Goal: Task Accomplishment & Management: Use online tool/utility

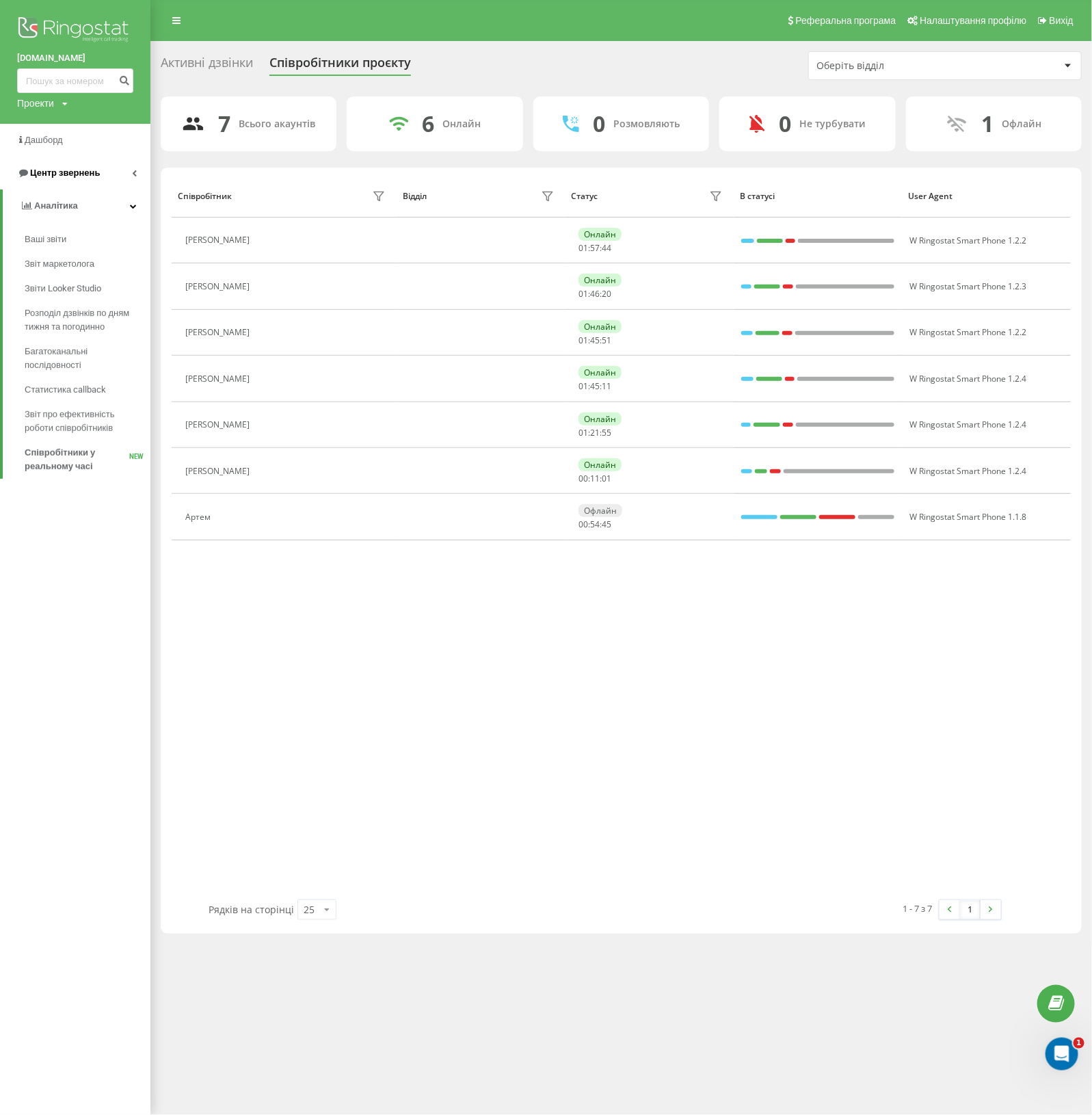
click at [110, 172] on link "Центр звернень" at bounding box center [75, 173] width 151 height 33
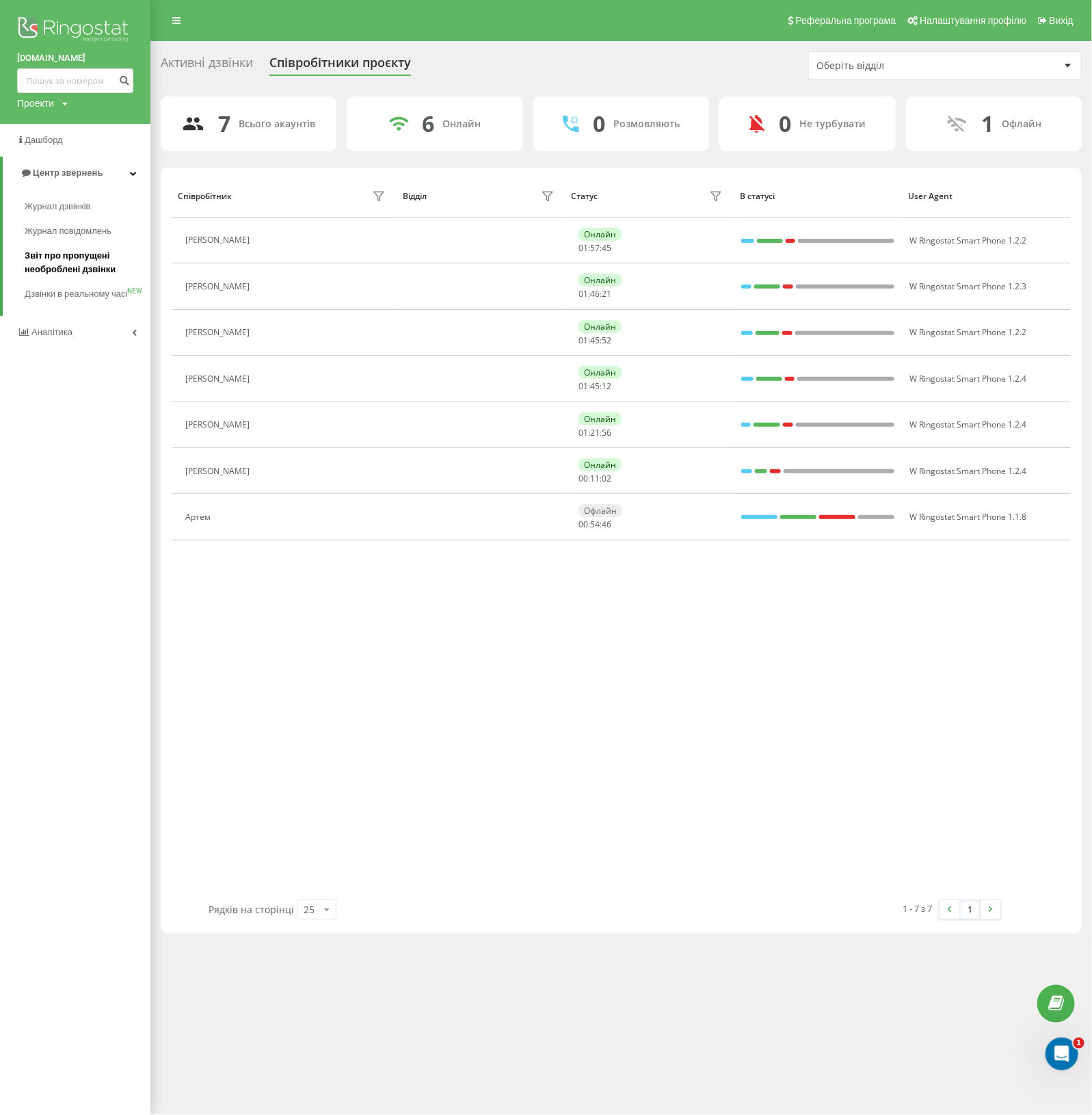
click at [72, 263] on span "Звіт про пропущені необроблені дзвінки" at bounding box center [84, 263] width 119 height 27
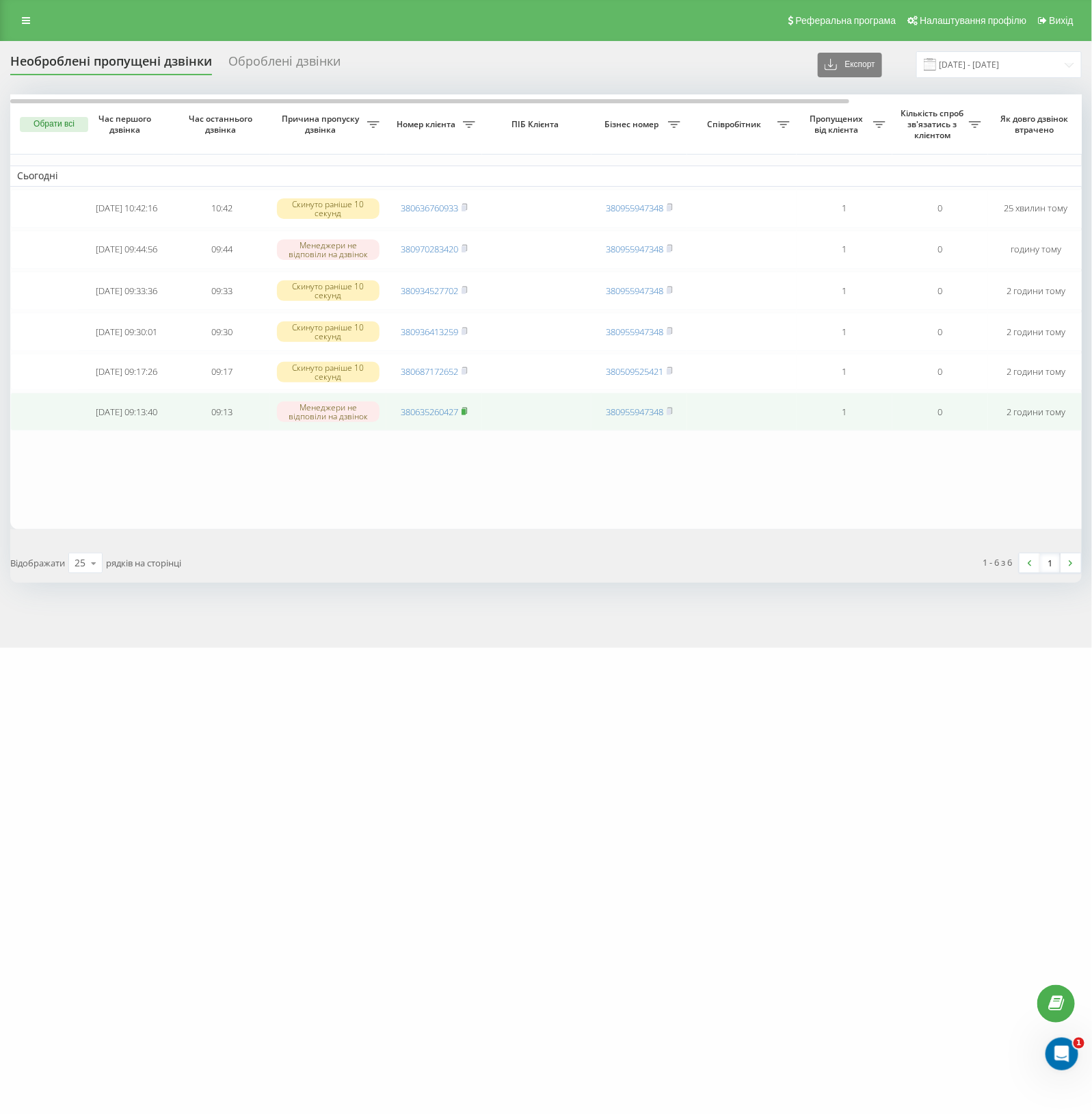
click at [467, 413] on icon at bounding box center [465, 411] width 5 height 6
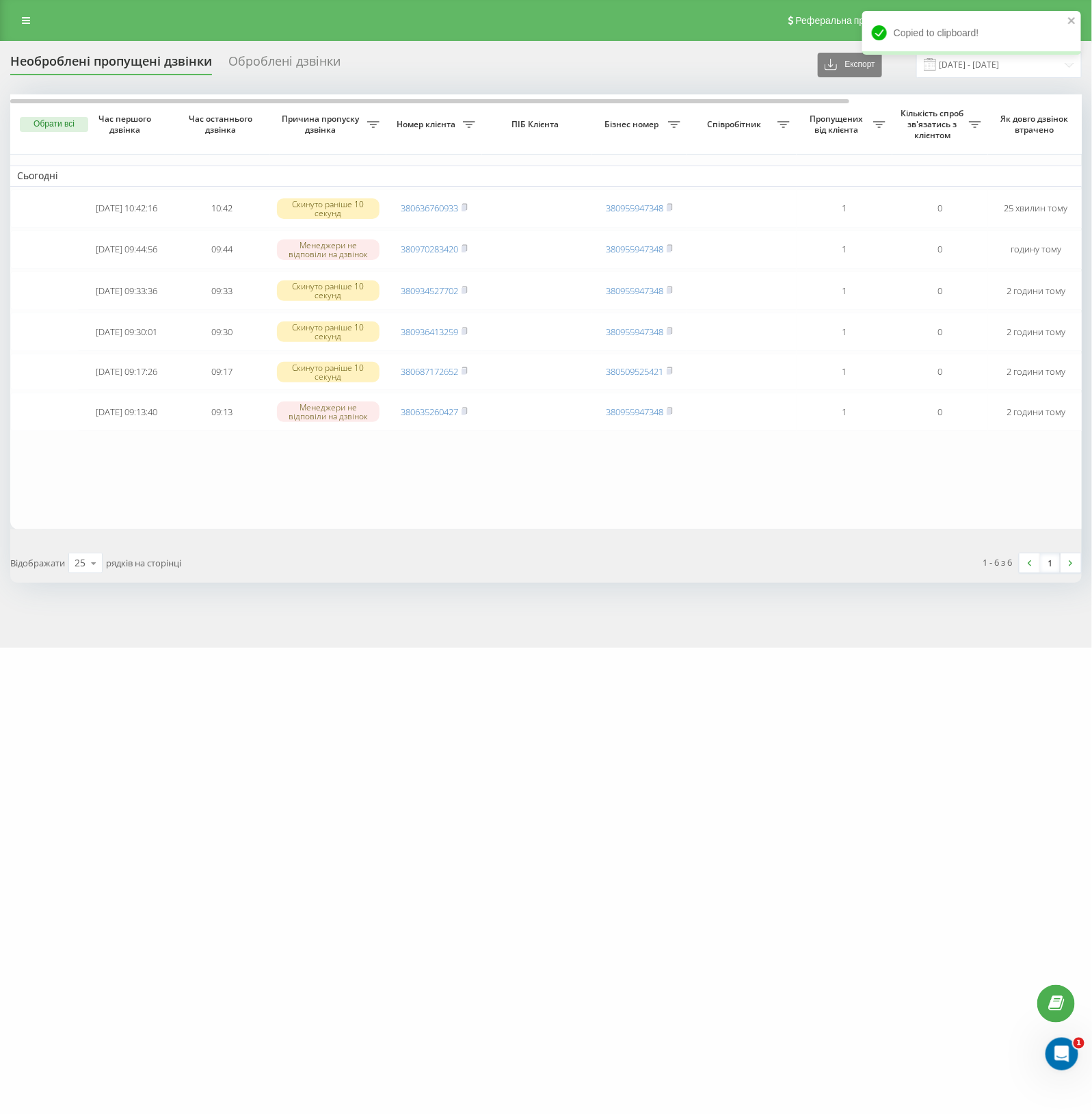
click at [851, 530] on table "Сьогодні 2025-08-21 10:42:16 10:42 Скинуто раніше 10 секунд 380636760933 380955…" at bounding box center [694, 312] width 1368 height 435
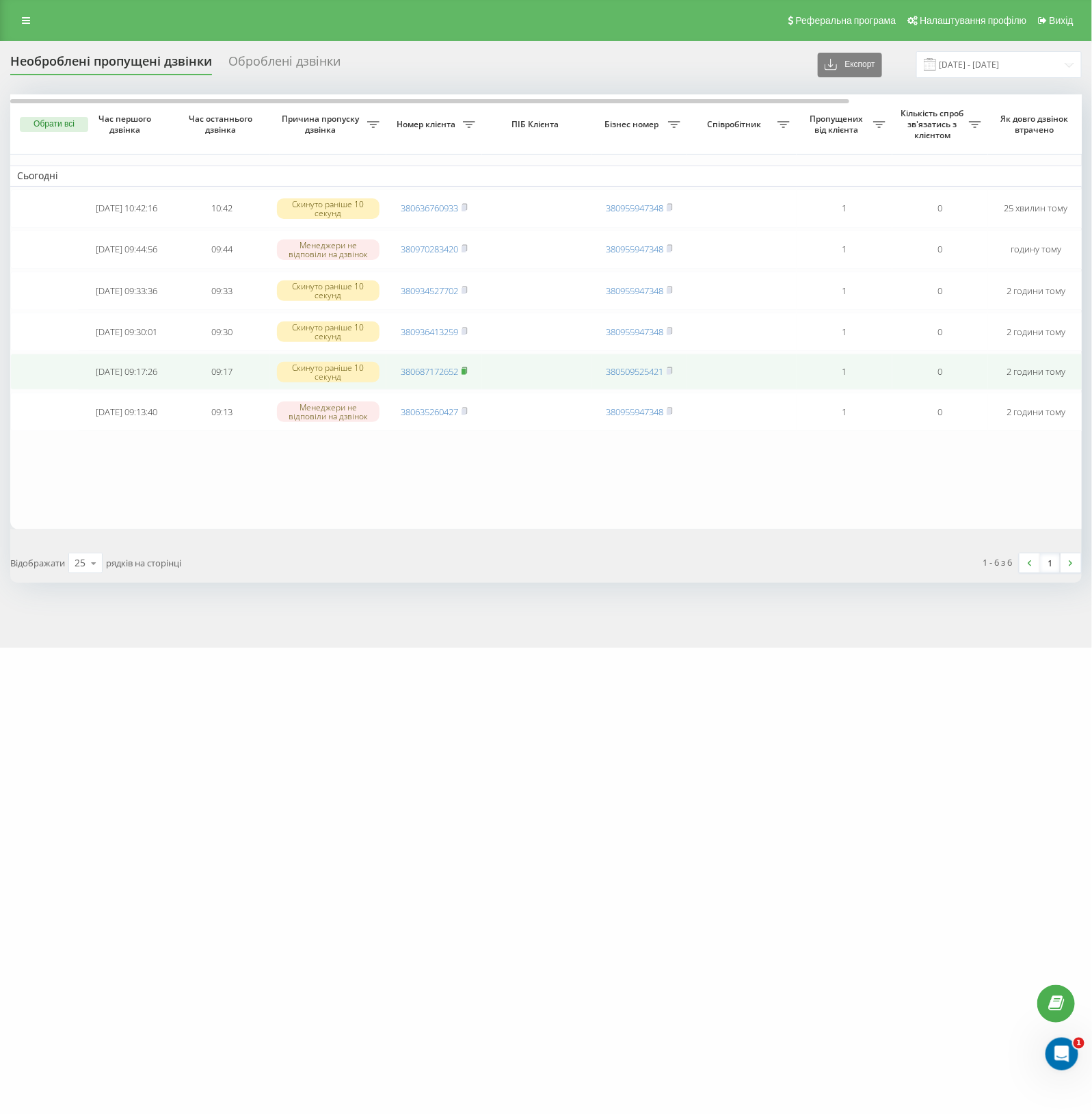
drag, startPoint x: 466, startPoint y: 412, endPoint x: 82, endPoint y: 326, distance: 393.5
click at [466, 375] on rect at bounding box center [464, 371] width 4 height 6
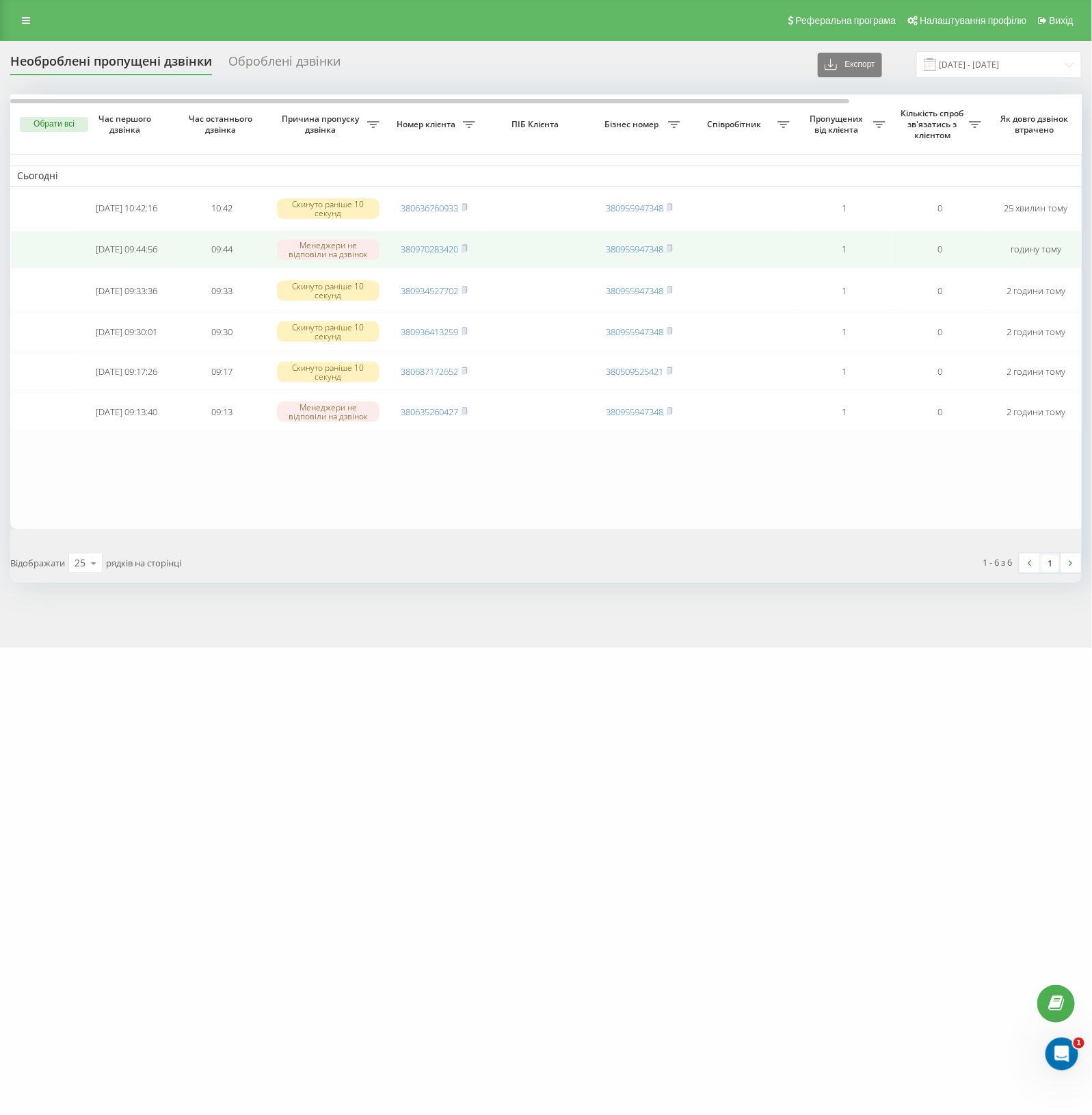
drag, startPoint x: 466, startPoint y: 357, endPoint x: 37, endPoint y: 260, distance: 439.8
click at [466, 334] on icon at bounding box center [465, 330] width 5 height 6
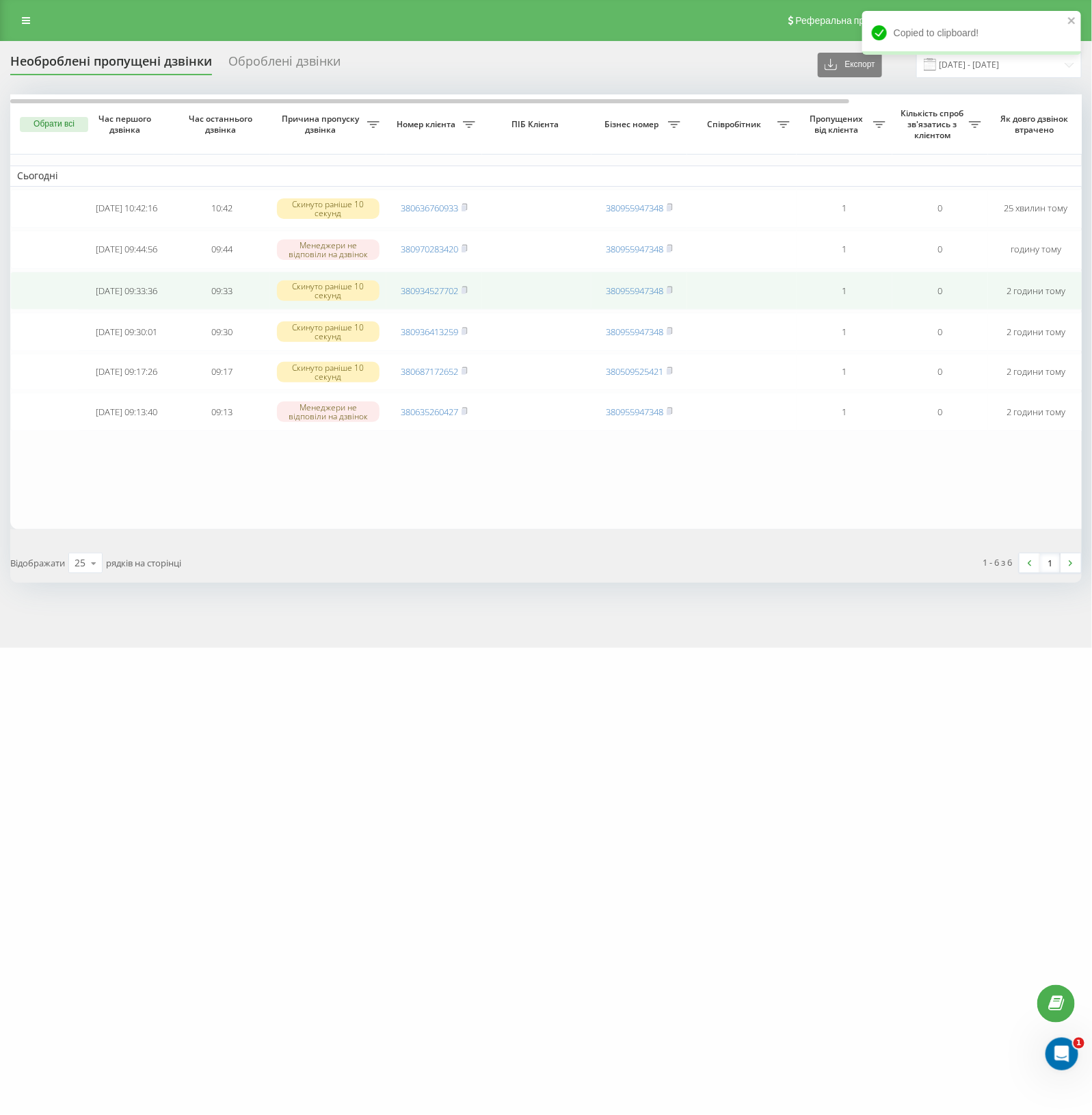
click at [473, 310] on td "380934527702" at bounding box center [434, 291] width 96 height 38
click at [466, 295] on rect at bounding box center [464, 291] width 4 height 6
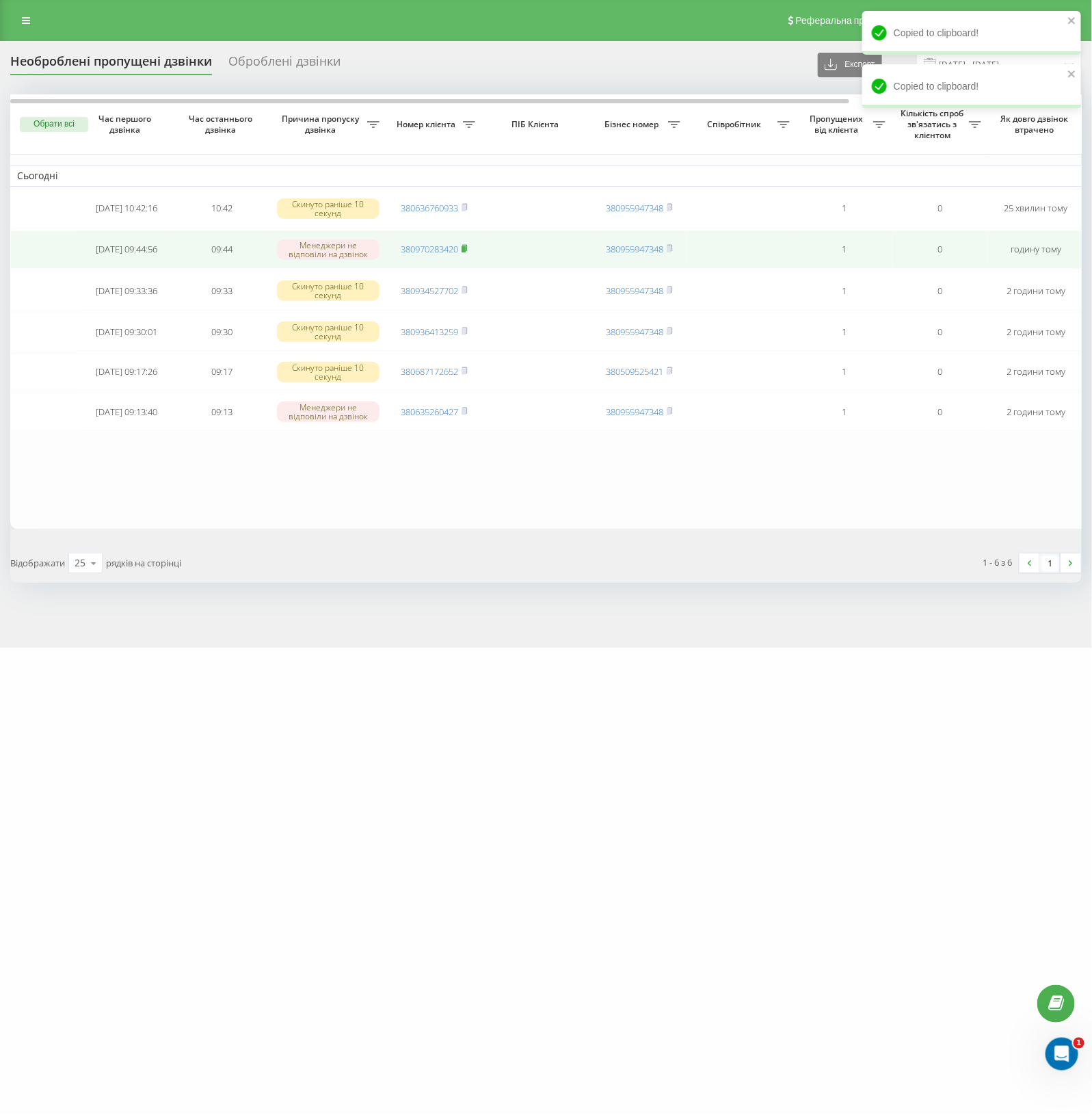
click at [463, 252] on icon at bounding box center [465, 248] width 6 height 8
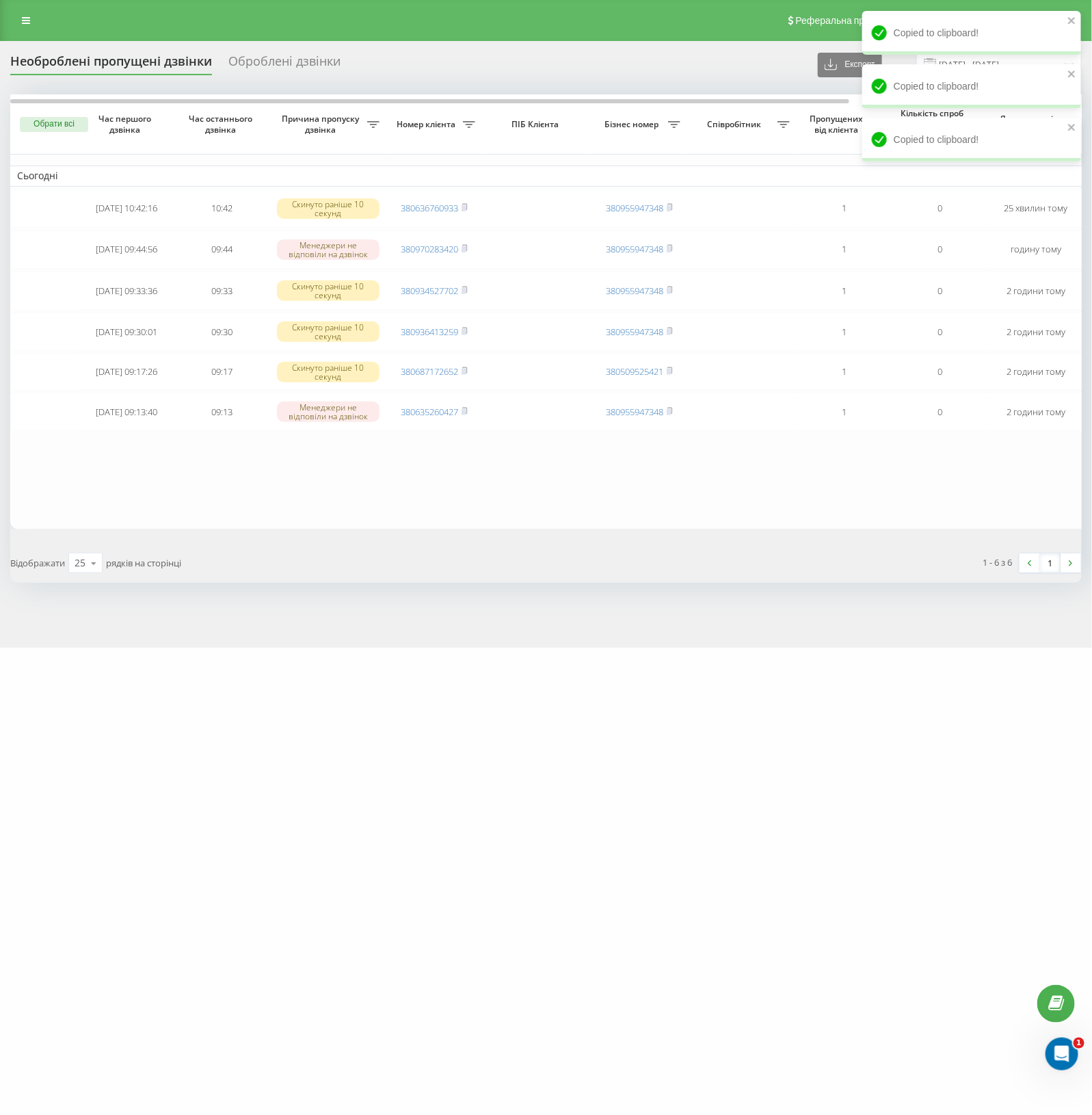
click at [515, 525] on table "Сьогодні 2025-08-21 10:42:16 10:42 Скинуто раніше 10 секунд 380636760933 380955…" at bounding box center [694, 312] width 1368 height 435
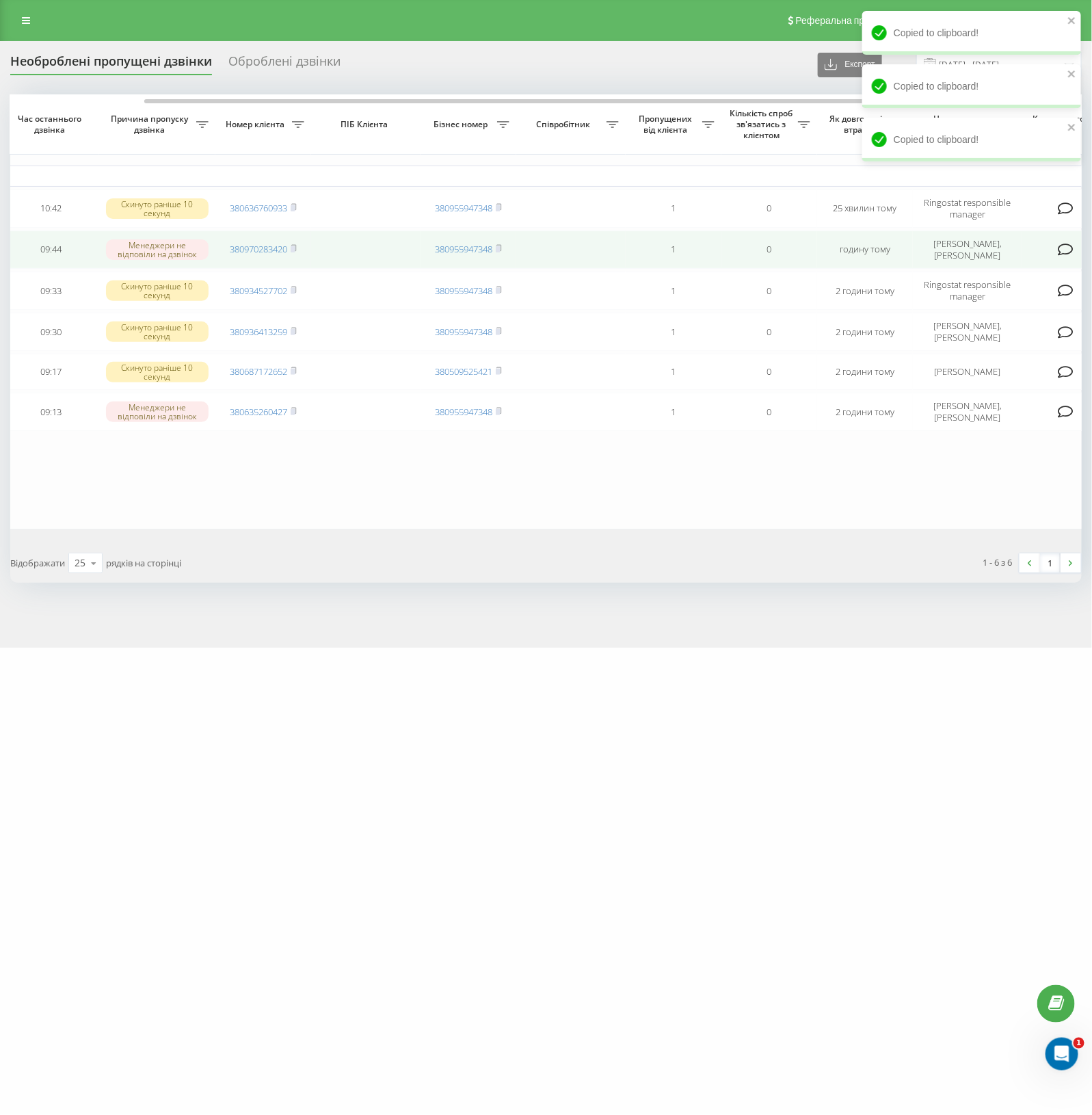
scroll to position [0, 295]
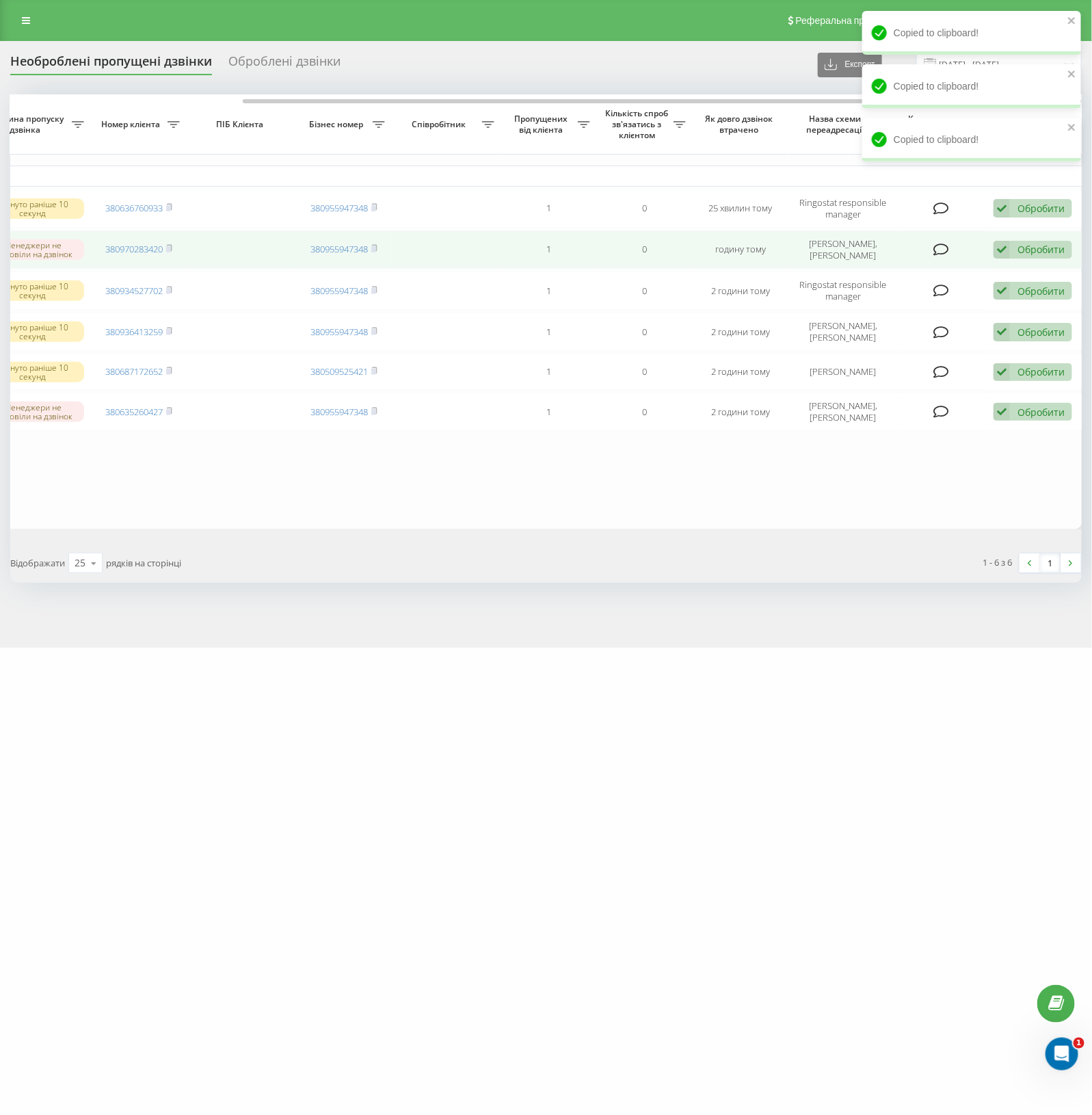
click at [1023, 256] on div "Обробити" at bounding box center [1042, 250] width 48 height 13
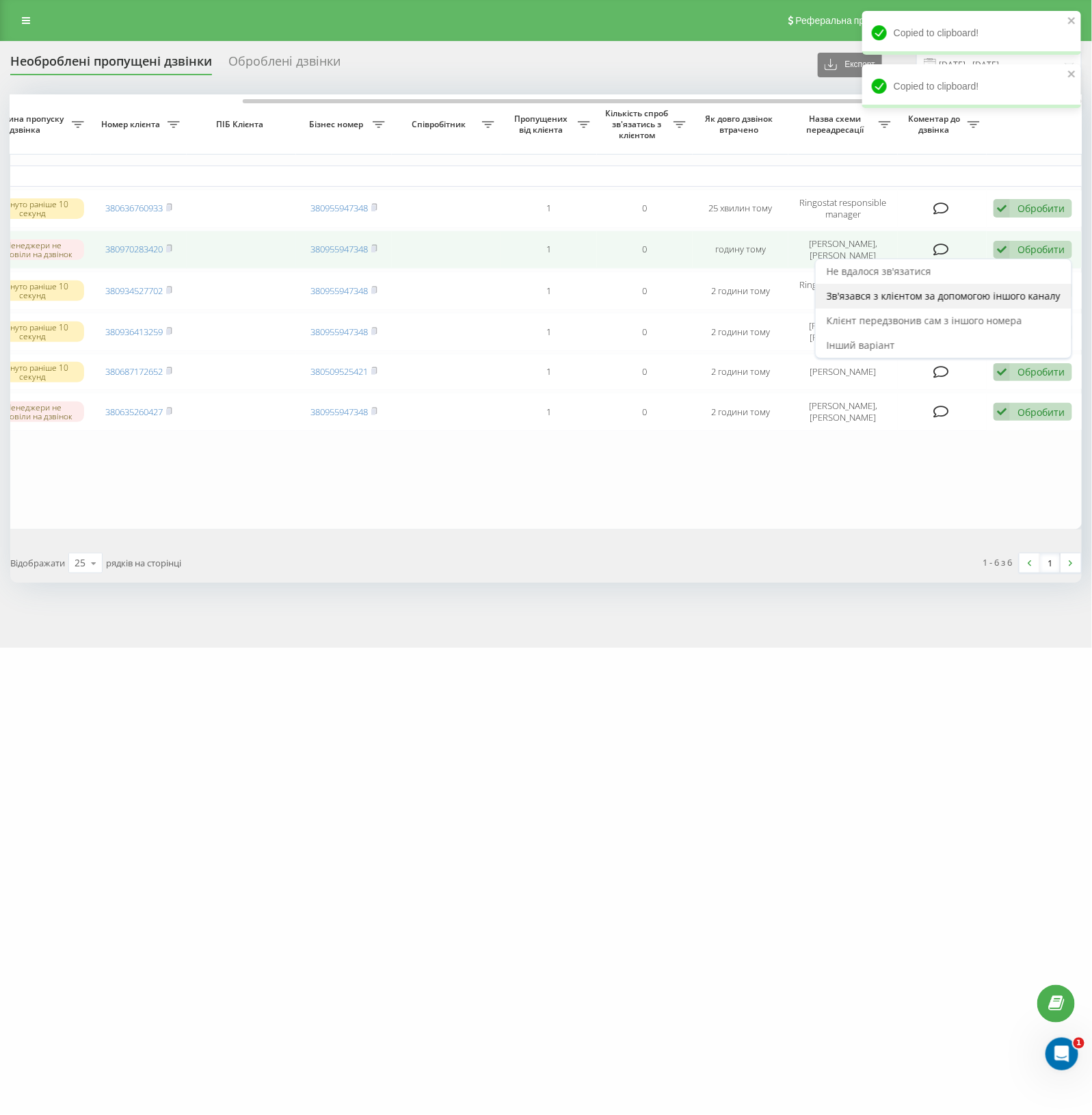
click at [870, 303] on span "Зв'язався з клієнтом за допомогою іншого каналу" at bounding box center [944, 295] width 234 height 13
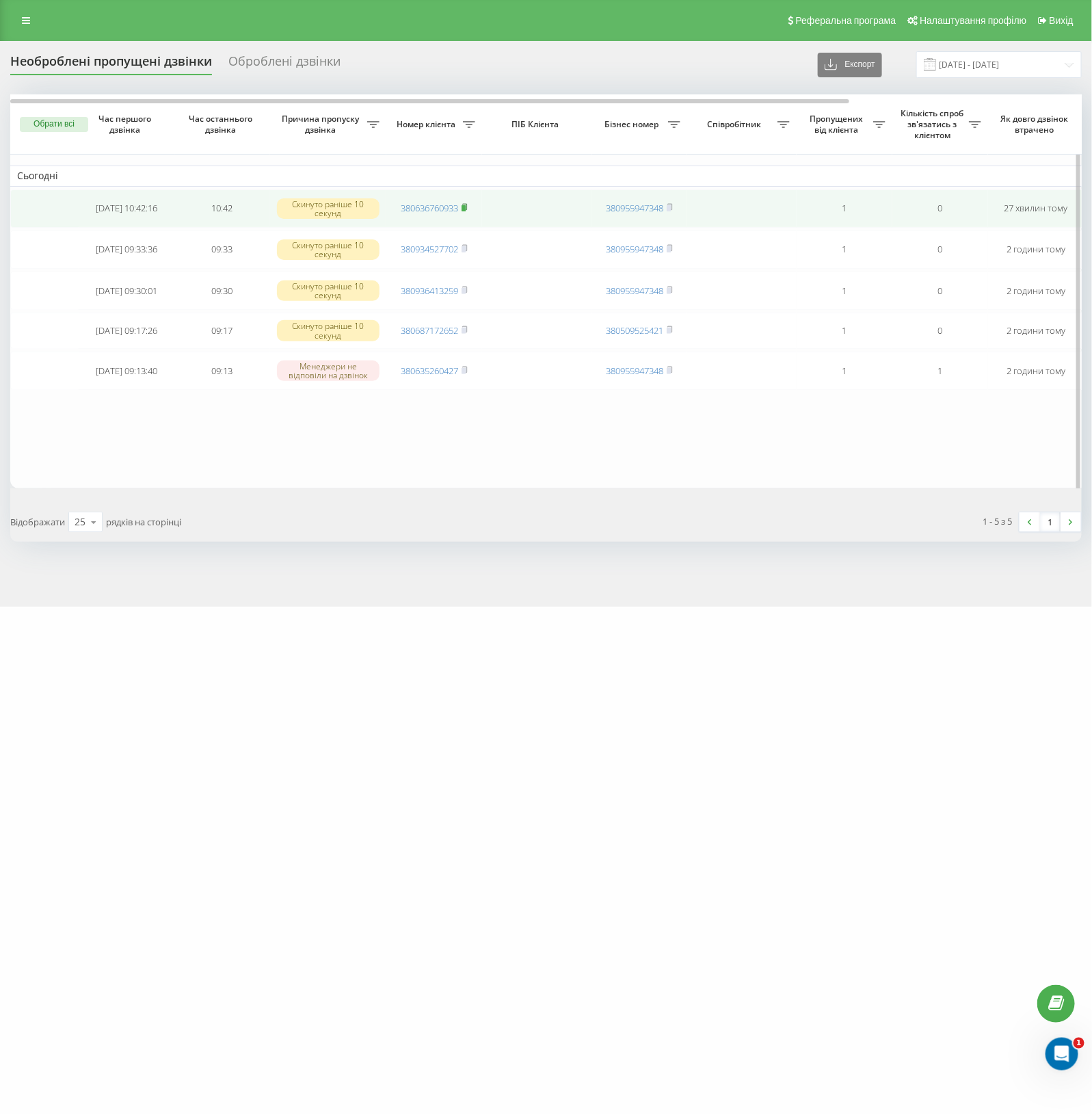
click at [464, 211] on rect at bounding box center [464, 208] width 4 height 6
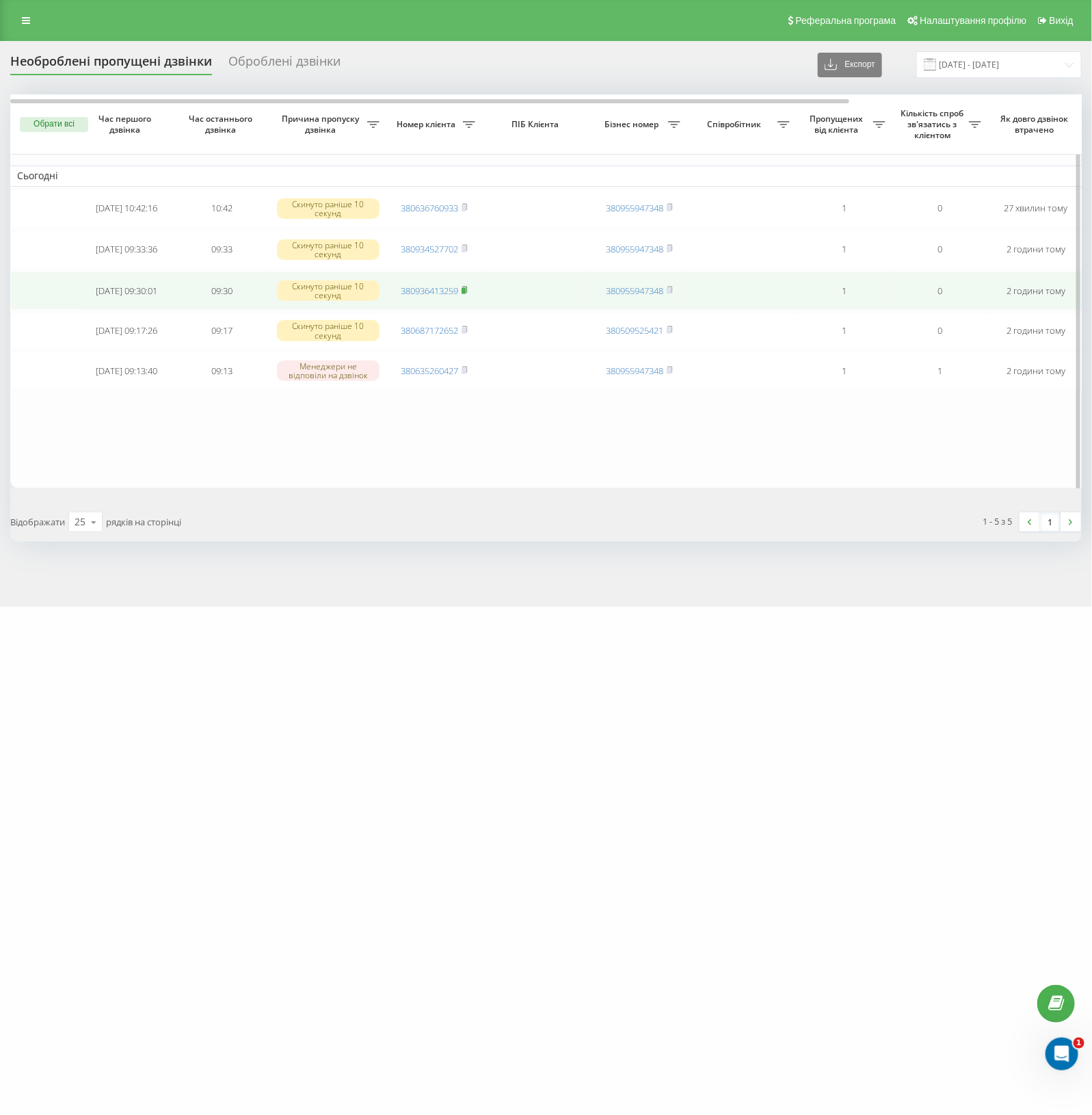
click at [466, 295] on rect at bounding box center [464, 291] width 4 height 6
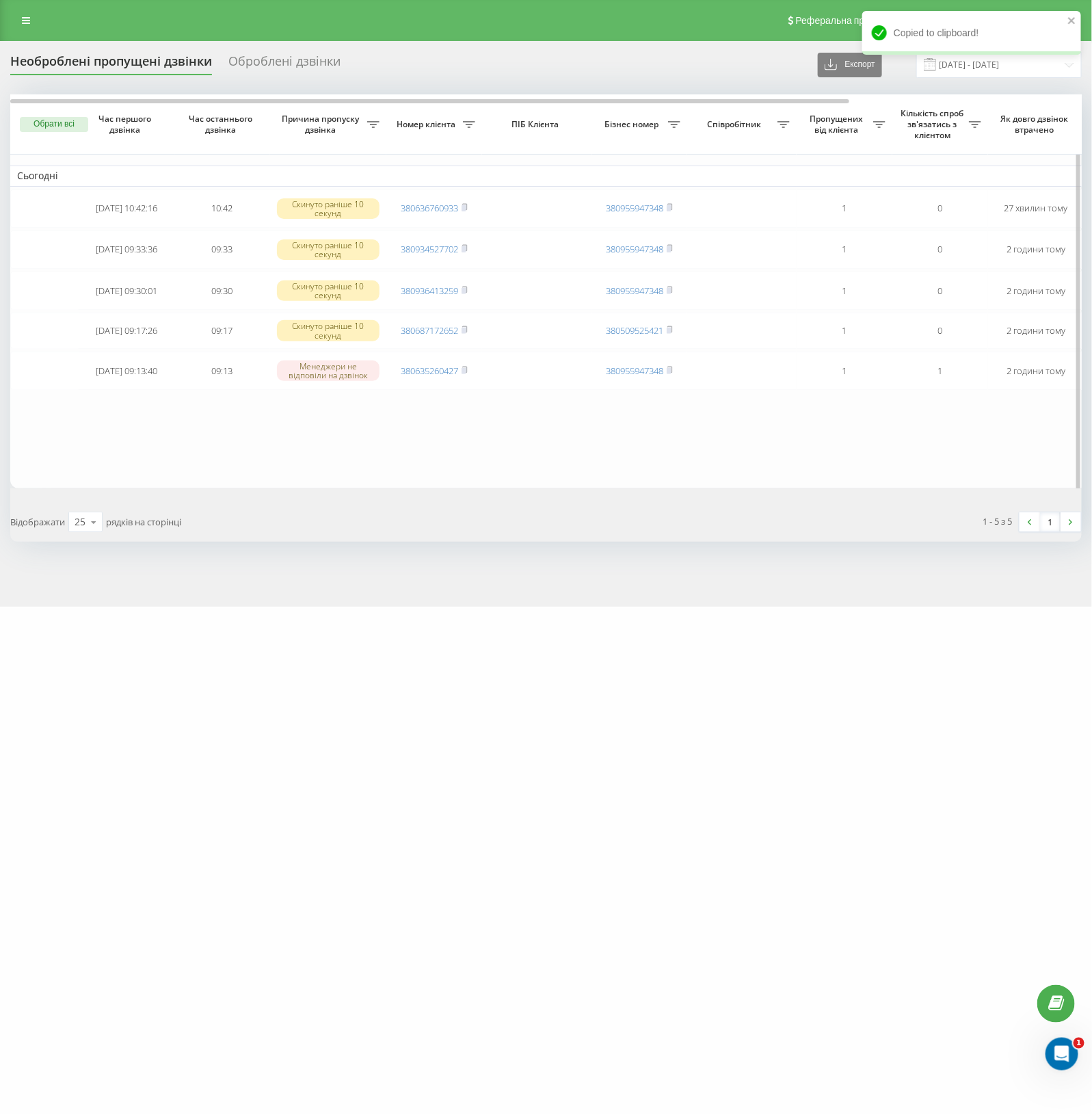
click at [568, 484] on table "Сьогодні 2025-08-21 10:42:16 10:42 Скинуто раніше 10 секунд 380636760933 380955…" at bounding box center [694, 291] width 1368 height 394
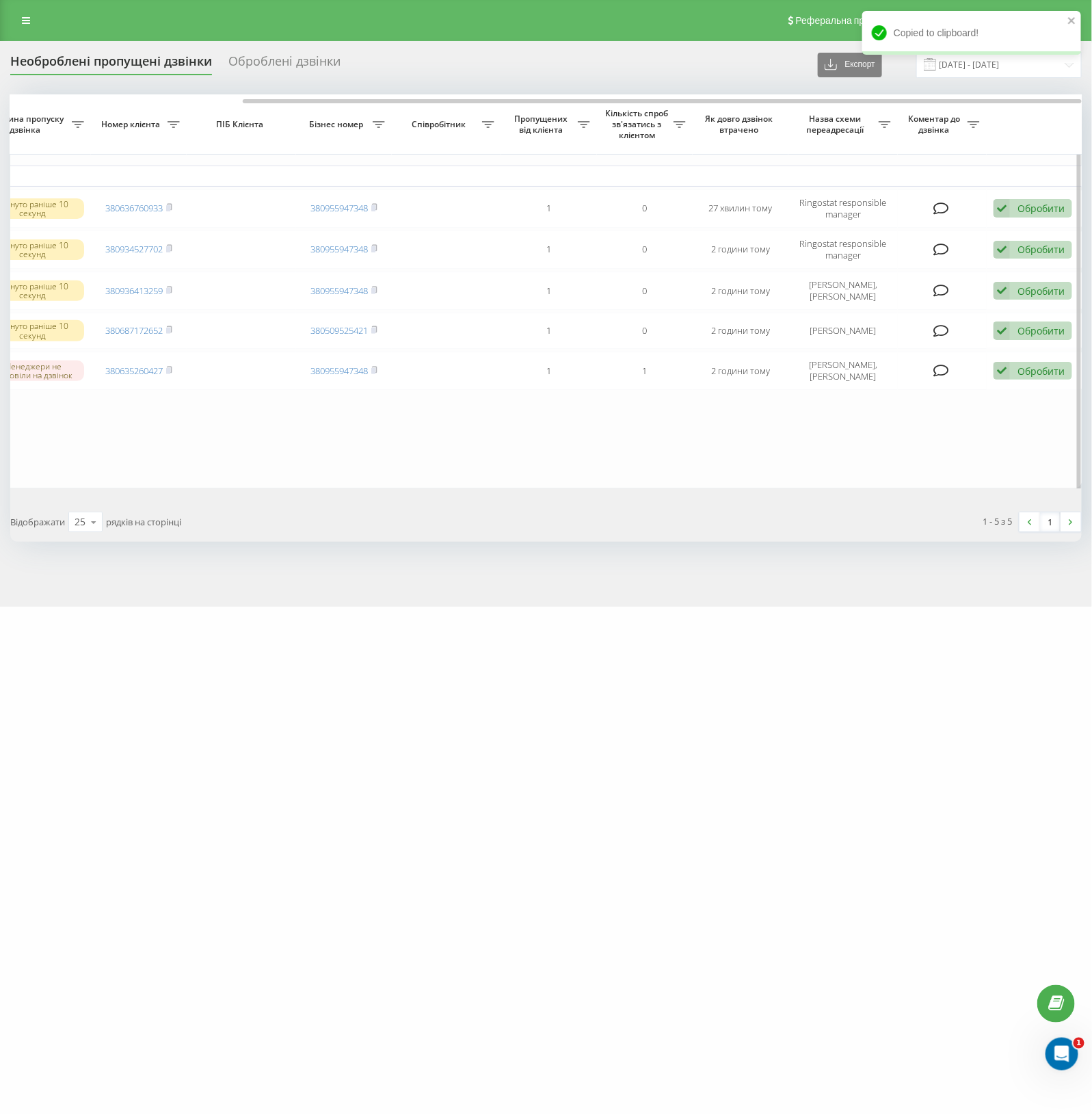
click at [352, 488] on table "Сьогодні 2025-08-21 10:42:16 10:42 Скинуто раніше 10 секунд 380636760933 380955…" at bounding box center [399, 291] width 1368 height 394
click at [1068, 22] on icon "close" at bounding box center [1073, 20] width 9 height 11
click at [433, 65] on div "Необроблені пропущені дзвінки Оброблені дзвінки Експорт .csv .xlsx 21.07.2025 -…" at bounding box center [546, 64] width 1072 height 27
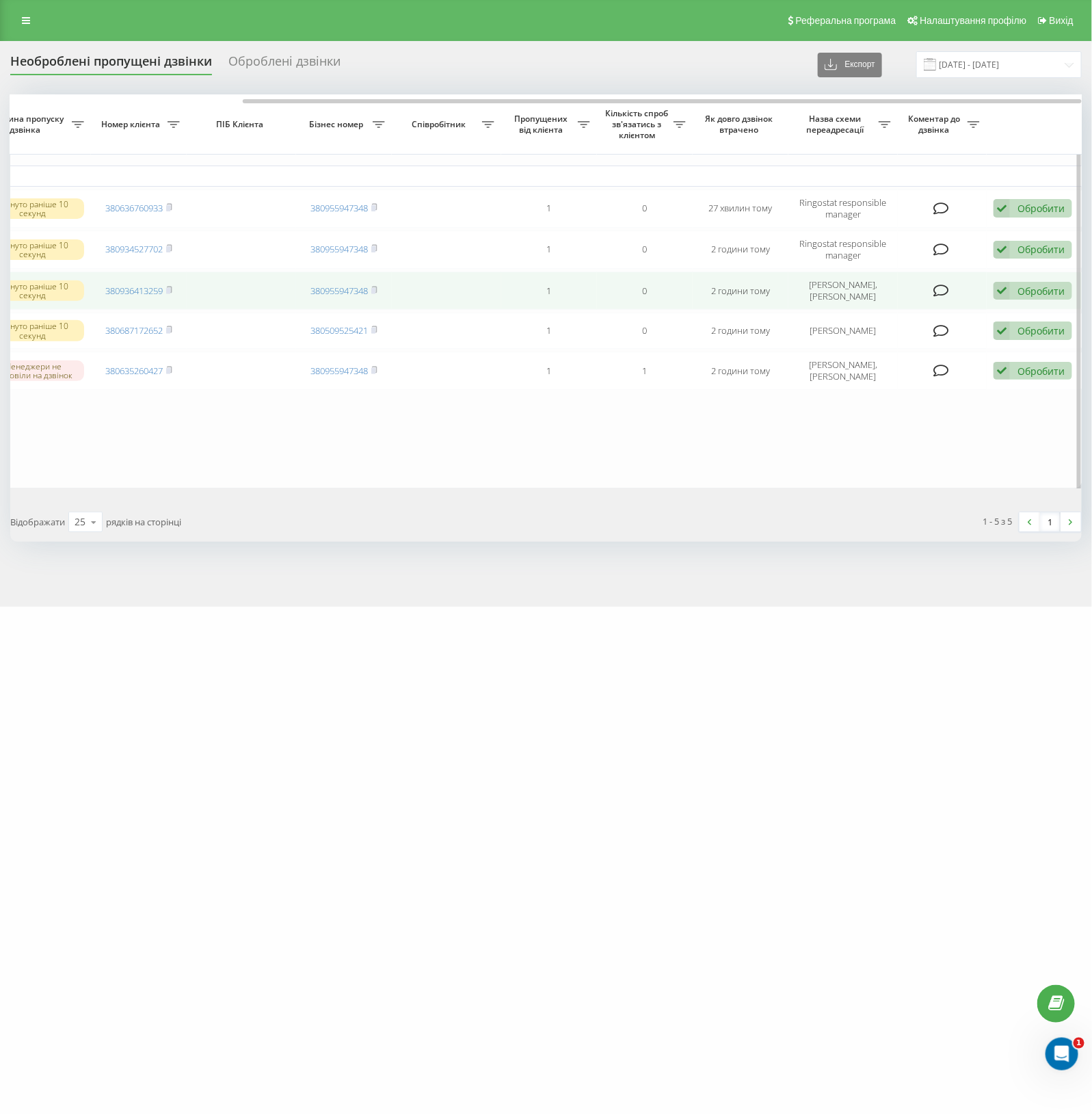
click at [1038, 297] on div "Обробити" at bounding box center [1042, 291] width 48 height 13
click at [932, 368] on span "Клієнт передзвонив сам з іншого номера" at bounding box center [925, 361] width 196 height 13
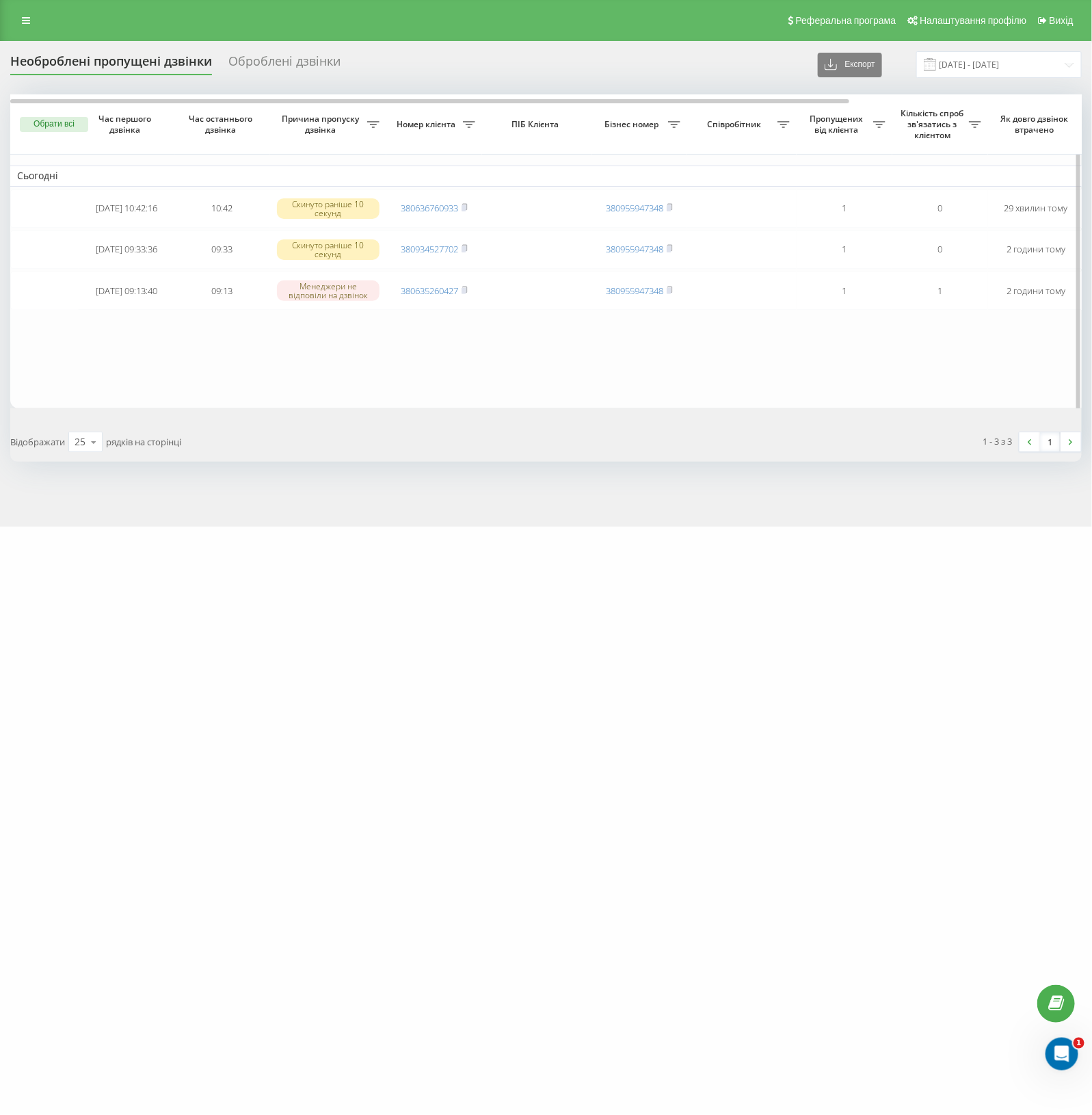
click at [706, 409] on table "Сьогодні 2025-08-21 10:42:16 10:42 Скинуто раніше 10 секунд 380636760933 380955…" at bounding box center [694, 251] width 1368 height 314
click at [433, 713] on div "one-shop.ua Проекти one-shop.ua Дашборд Центр звернень Журнал дзвінків Журнал п…" at bounding box center [546, 557] width 1092 height 1115
click at [20, 15] on link at bounding box center [26, 20] width 25 height 19
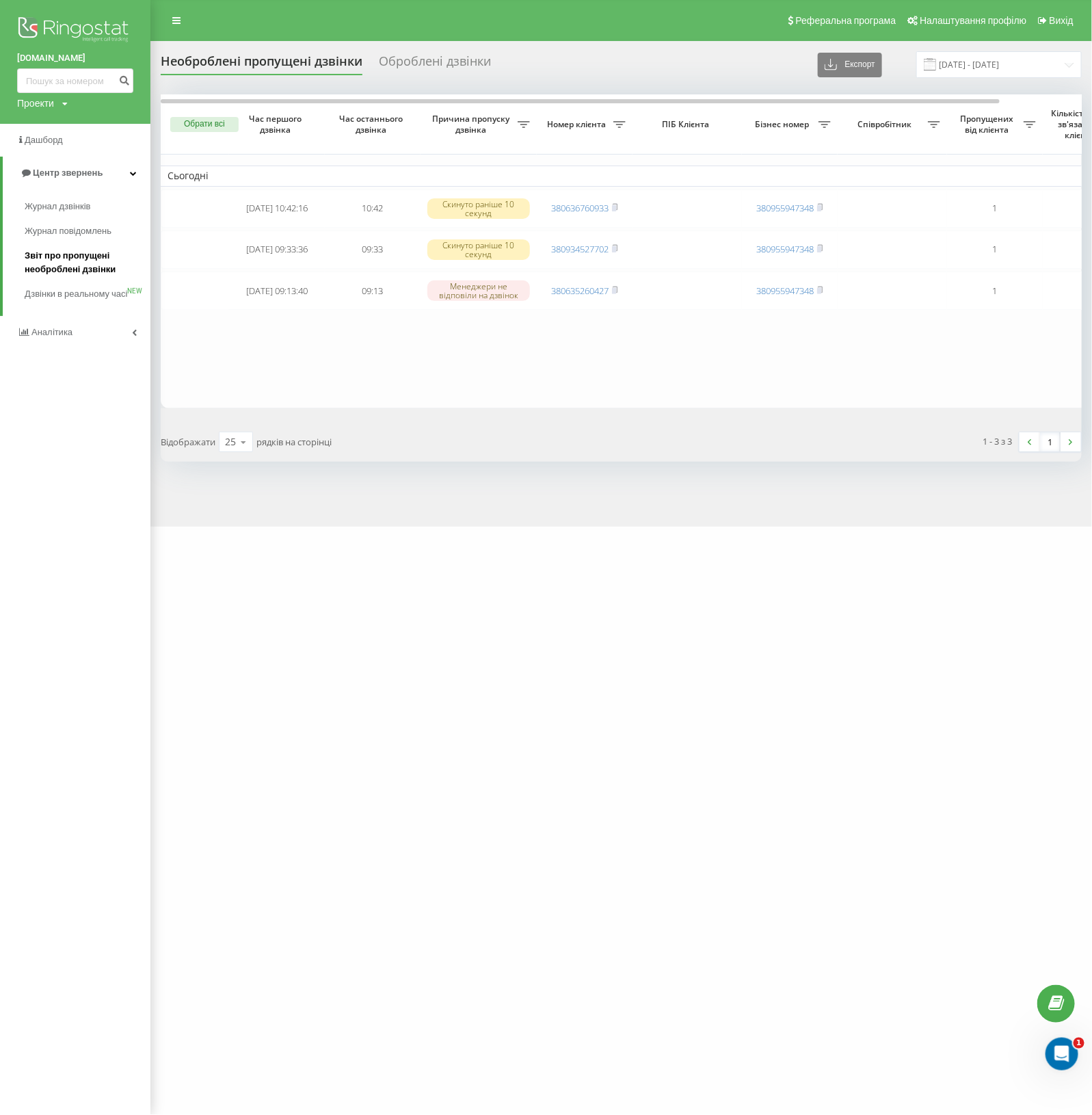
click at [55, 271] on span "Звіт про пропущені необроблені дзвінки" at bounding box center [84, 263] width 119 height 27
click at [46, 193] on div "Журнал дзвінків Журнал повідомлень Звіт про пропущені необроблені дзвінки Дзвін…" at bounding box center [75, 252] width 151 height 126
click at [45, 205] on span "Журнал дзвінків" at bounding box center [60, 206] width 72 height 14
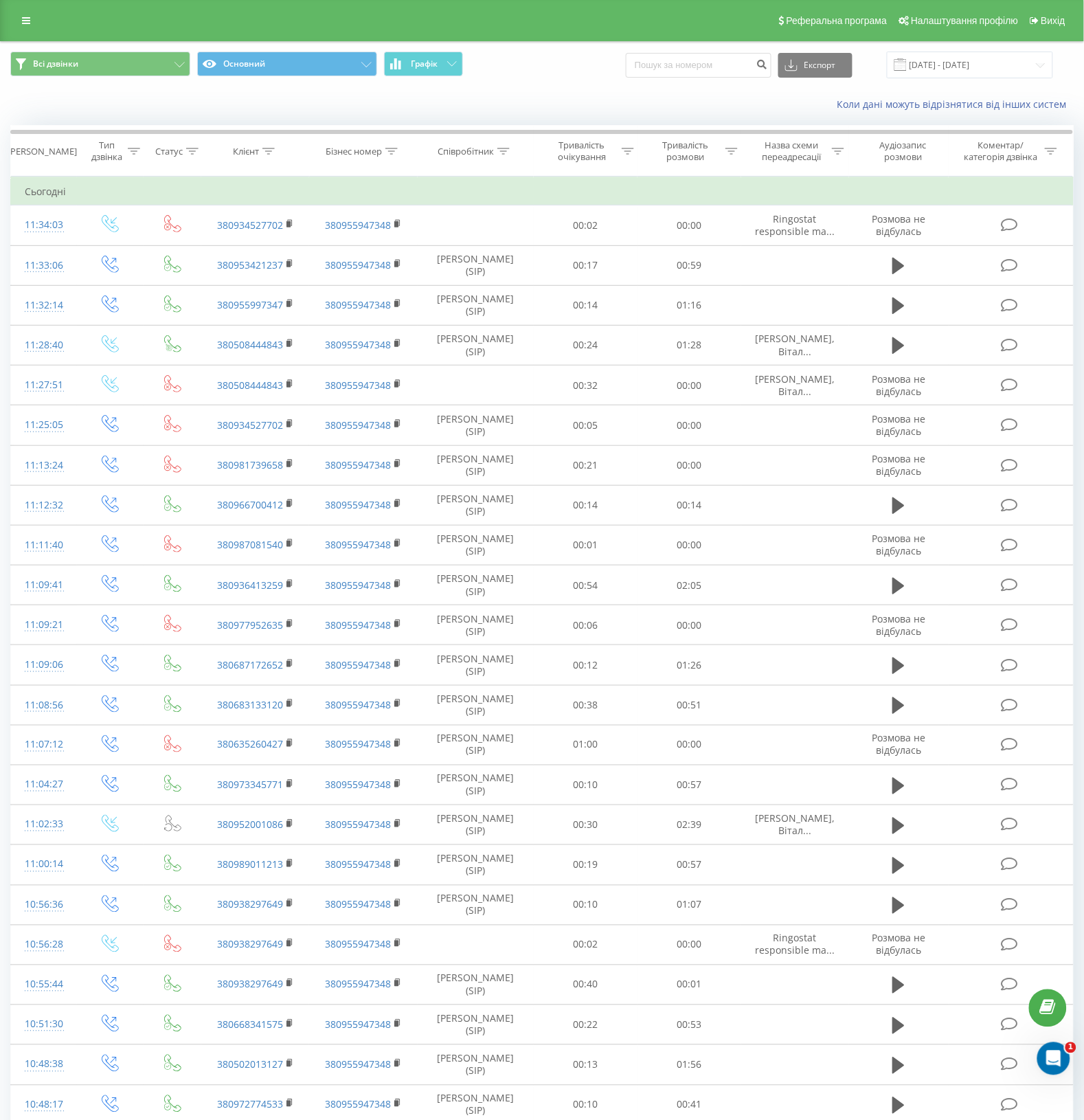
click at [582, 84] on div "Всі дзвінки Основний Графік Експорт .csv .xls .xlsx 21.07.2025 - 21.08.2025" at bounding box center [542, 65] width 1083 height 46
